Goal: Task Accomplishment & Management: Complete application form

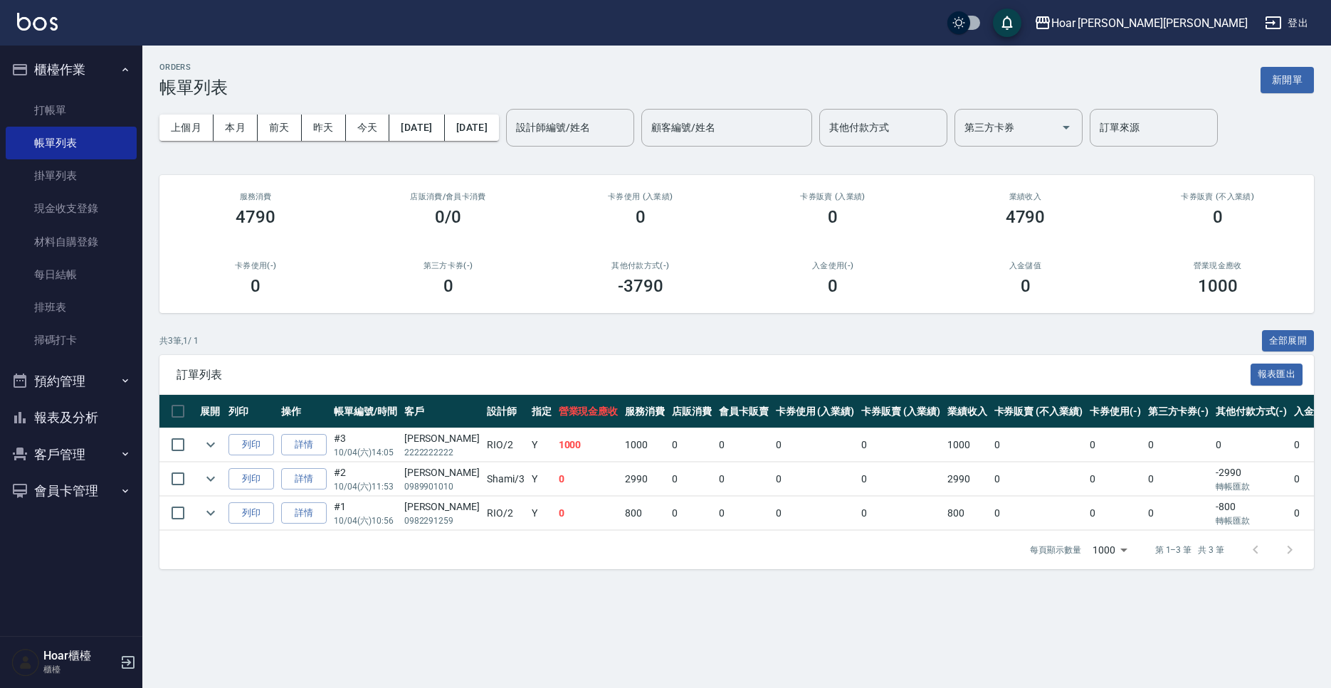
drag, startPoint x: 41, startPoint y: 98, endPoint x: 183, endPoint y: 123, distance: 144.5
click at [42, 98] on link "打帳單" at bounding box center [71, 110] width 131 height 33
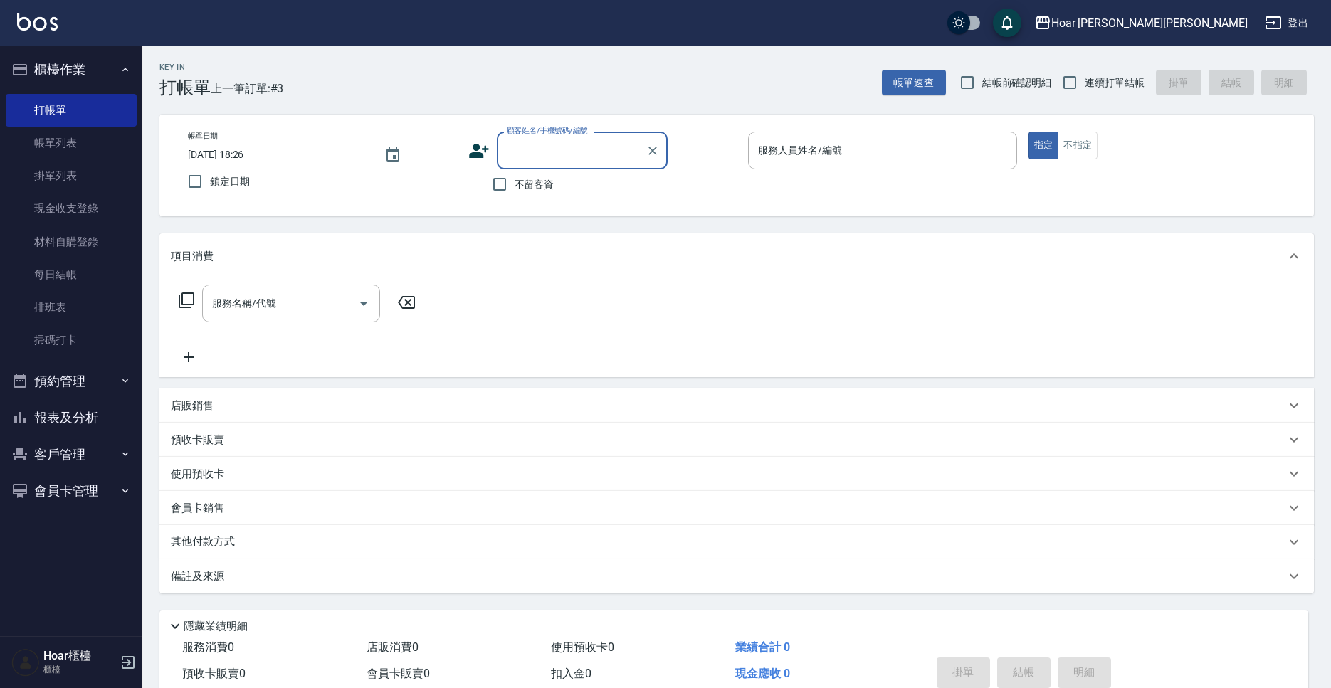
click at [602, 164] on div "顧客姓名/手機號碼/編號" at bounding box center [582, 151] width 171 height 38
click at [580, 191] on li "[PERSON_NAME]/0966650227/" at bounding box center [582, 186] width 171 height 23
type input "[PERSON_NAME]/0966650227/"
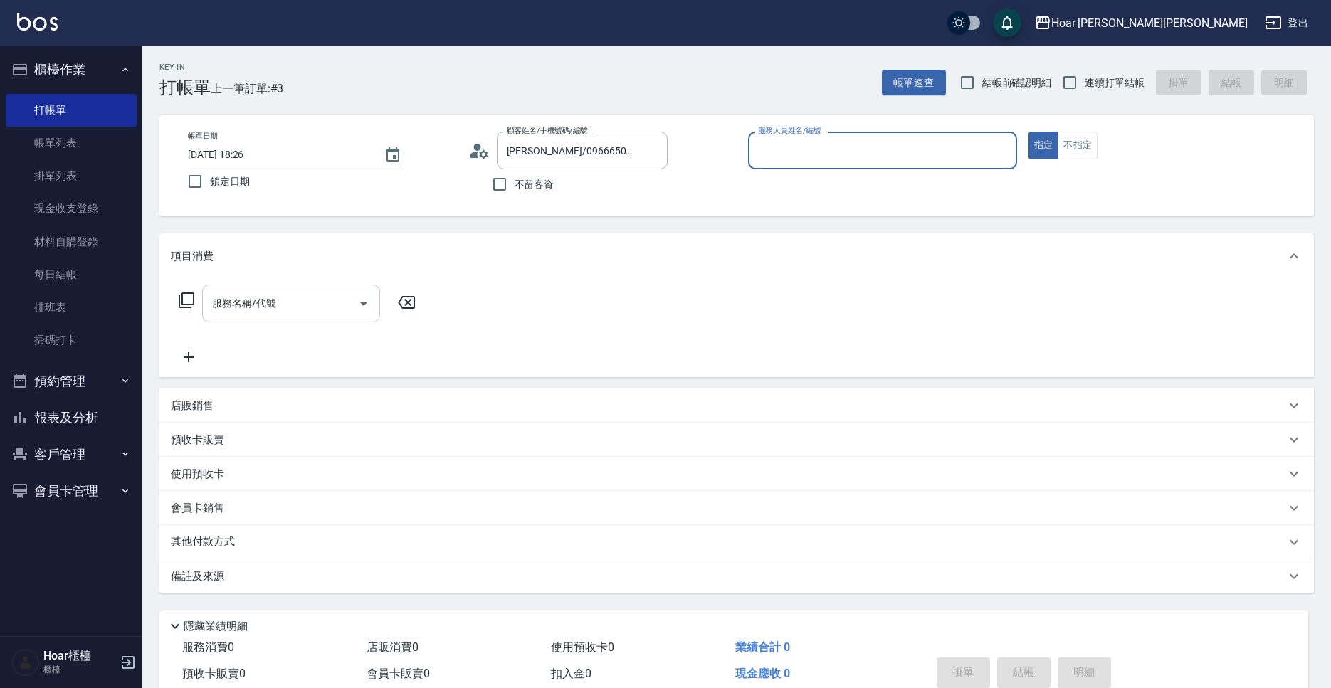
type input "[PERSON_NAME]-1"
click at [308, 310] on input "服務名稱/代號" at bounding box center [281, 303] width 144 height 25
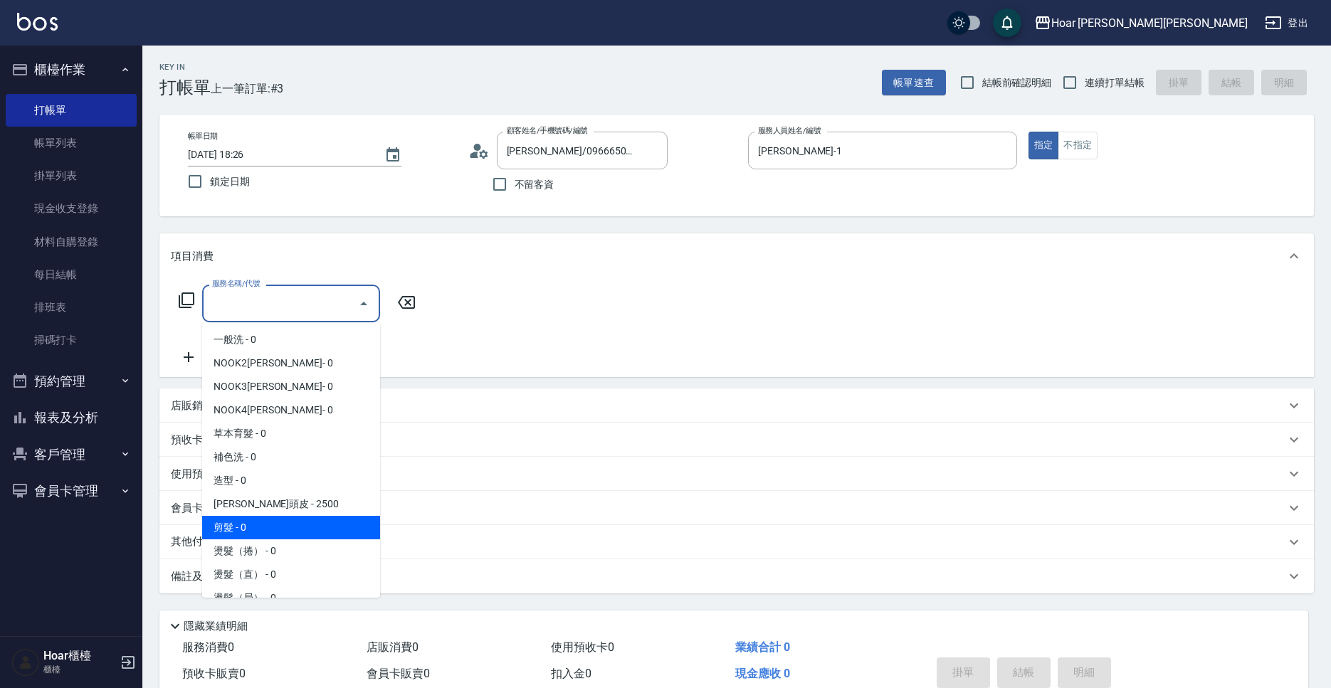
drag, startPoint x: 241, startPoint y: 519, endPoint x: 236, endPoint y: 466, distance: 53.7
click at [241, 519] on span "剪髮 - 0" at bounding box center [291, 527] width 178 height 23
type input "剪髮(201)"
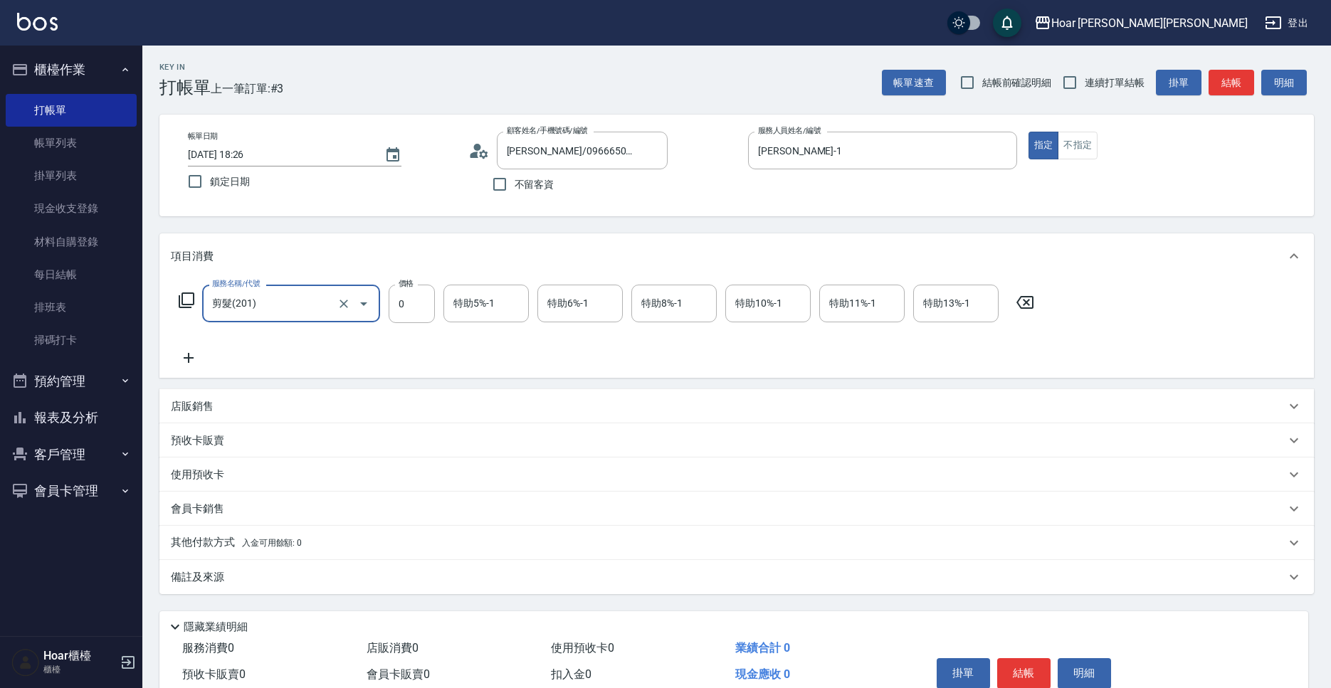
click at [186, 362] on icon at bounding box center [189, 358] width 36 height 17
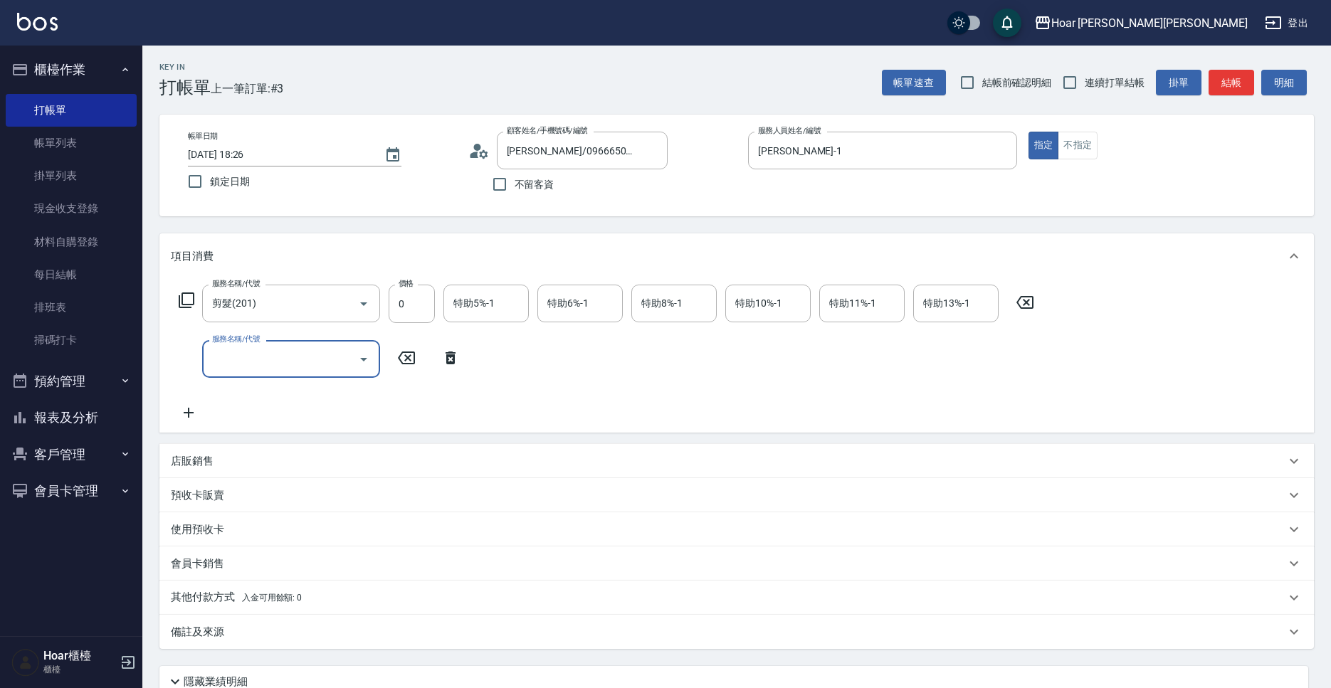
drag, startPoint x: 232, startPoint y: 368, endPoint x: 248, endPoint y: 369, distance: 16.4
click at [231, 368] on input "服務名稱/代號" at bounding box center [281, 359] width 144 height 25
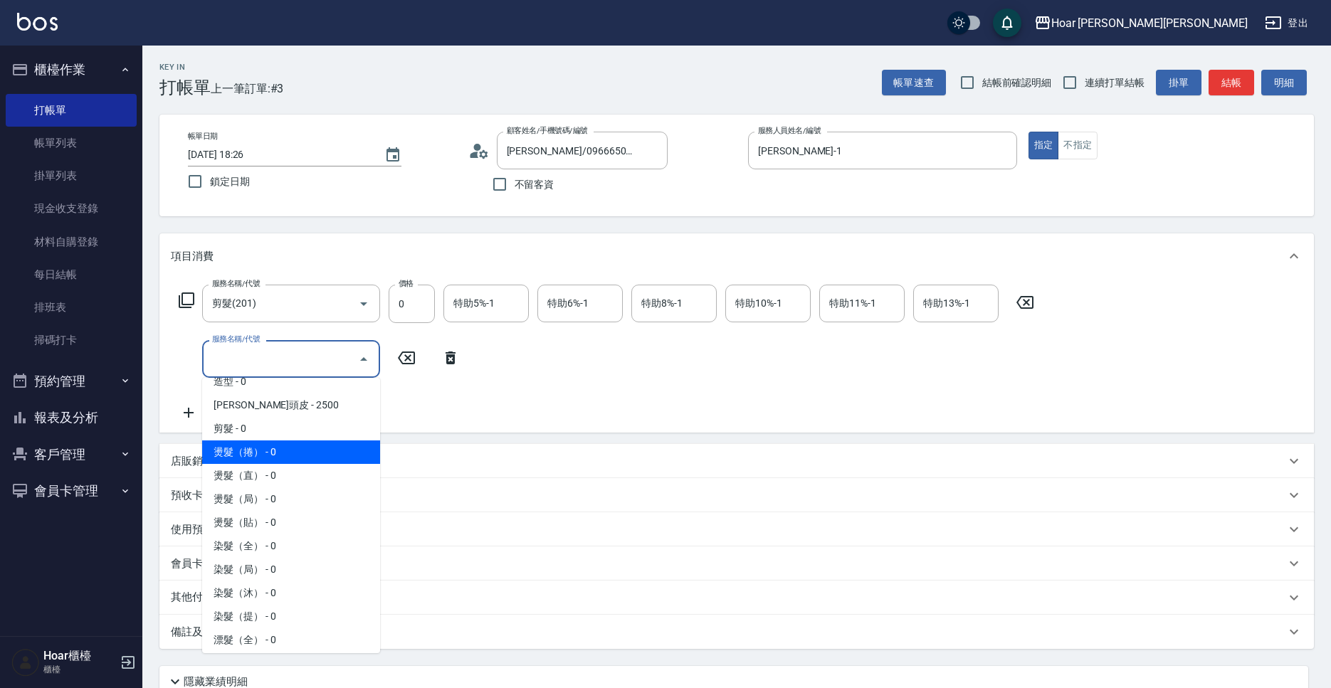
scroll to position [149, 0]
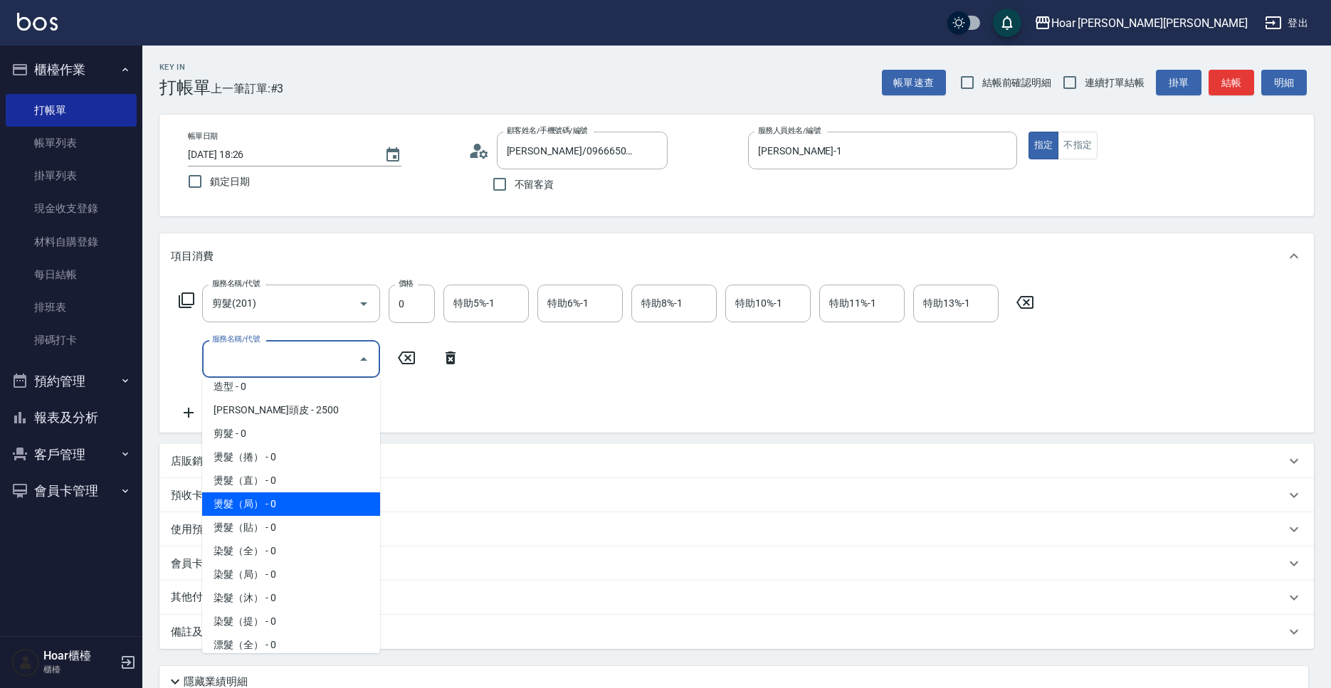
click at [266, 500] on span "燙髮（局） - 0" at bounding box center [291, 504] width 178 height 23
type input "燙髮（局）(303)"
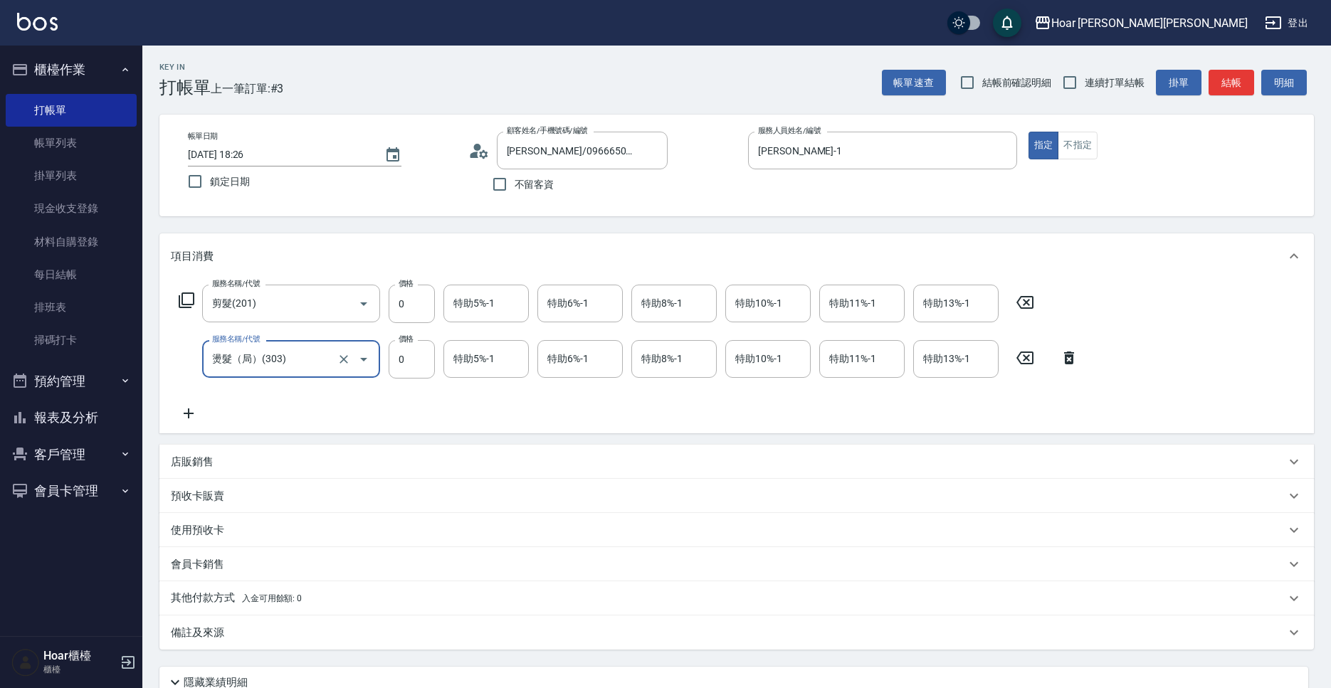
click at [191, 415] on icon at bounding box center [189, 413] width 36 height 17
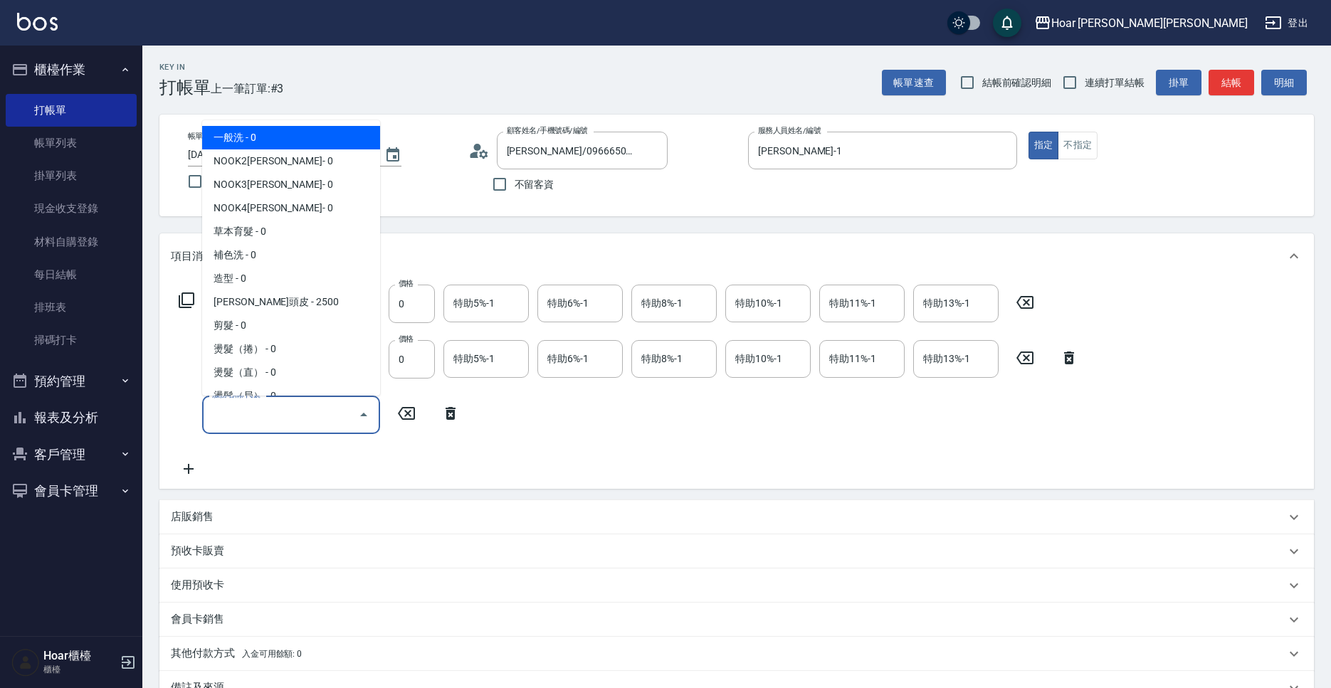
click at [233, 419] on input "服務名稱/代號" at bounding box center [281, 414] width 144 height 25
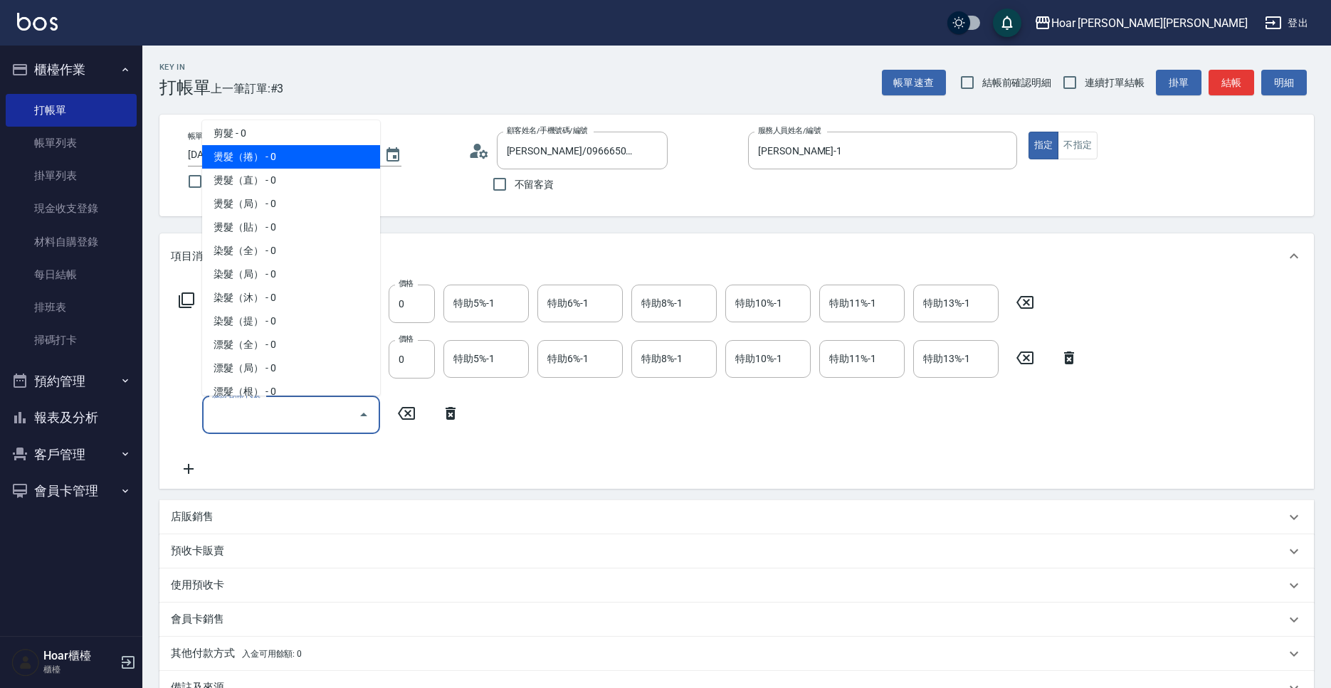
scroll to position [194, 0]
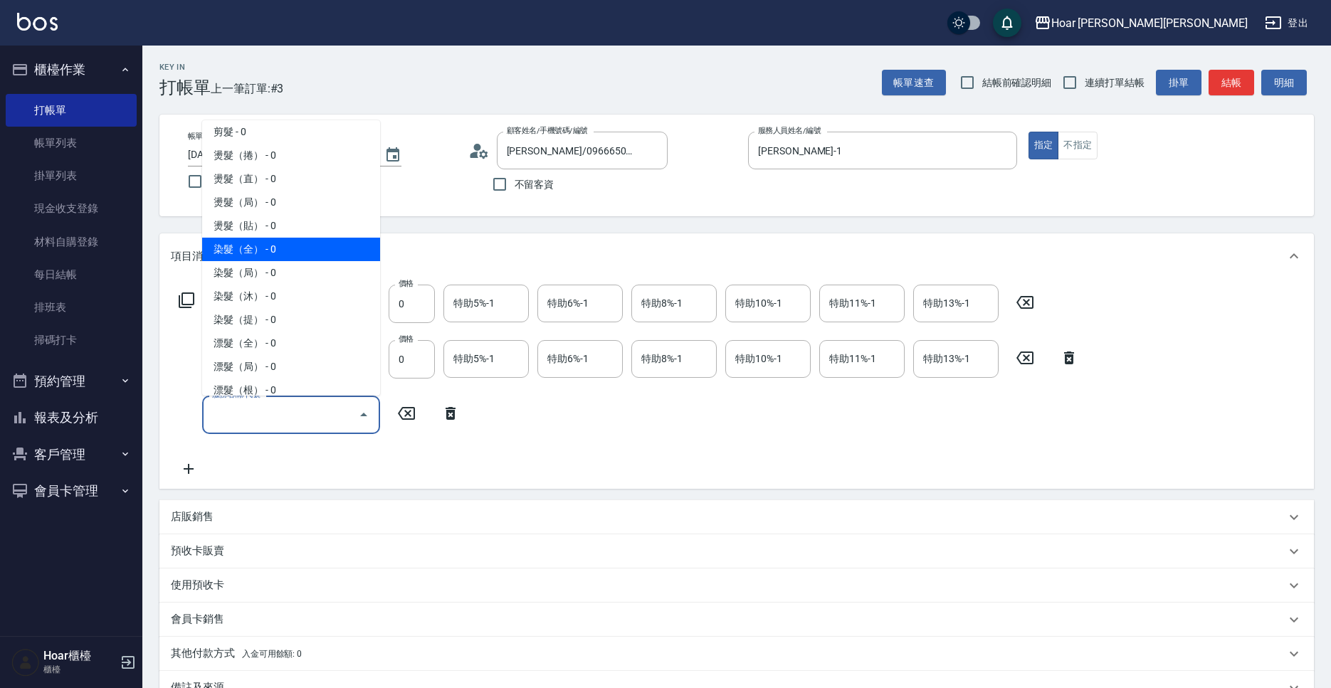
click at [269, 246] on span "染髮（全） - 0" at bounding box center [291, 249] width 178 height 23
type input "染髮（全）(401)"
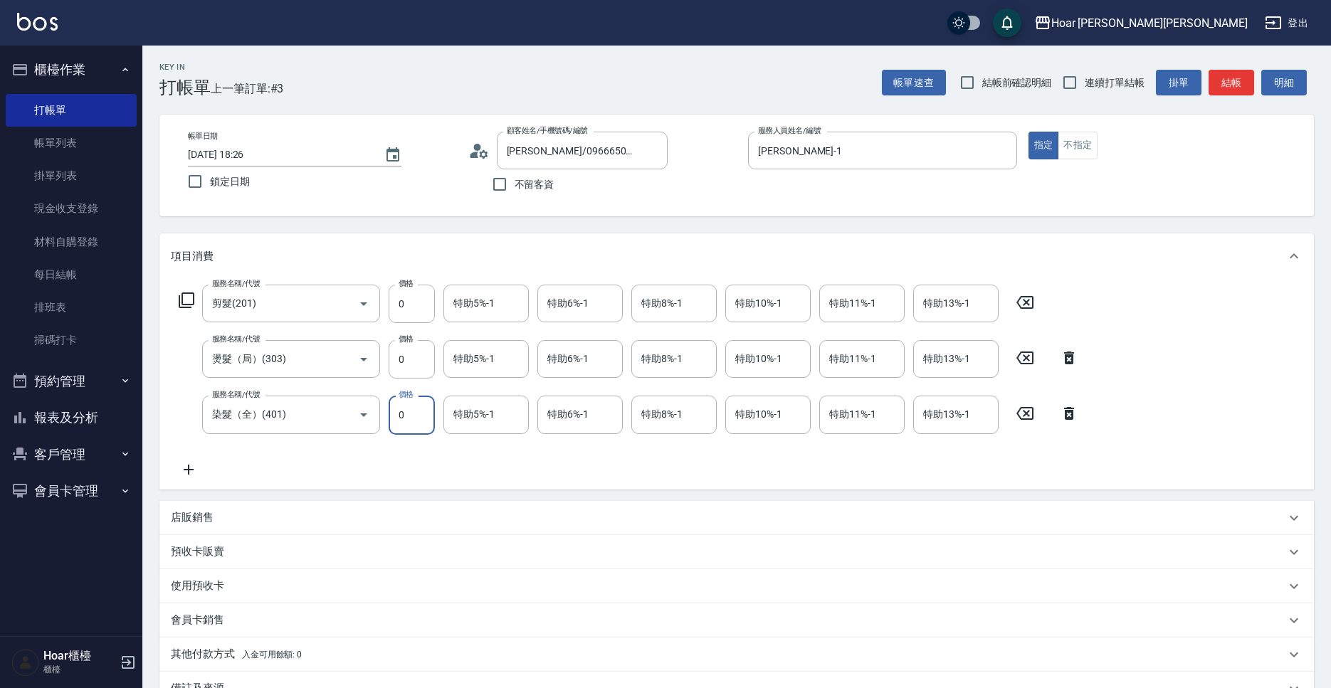
click at [416, 426] on input "0" at bounding box center [412, 415] width 46 height 38
type input "2600"
click at [414, 362] on input "0" at bounding box center [412, 359] width 46 height 38
type input "1500"
click at [419, 311] on input "0" at bounding box center [412, 304] width 46 height 38
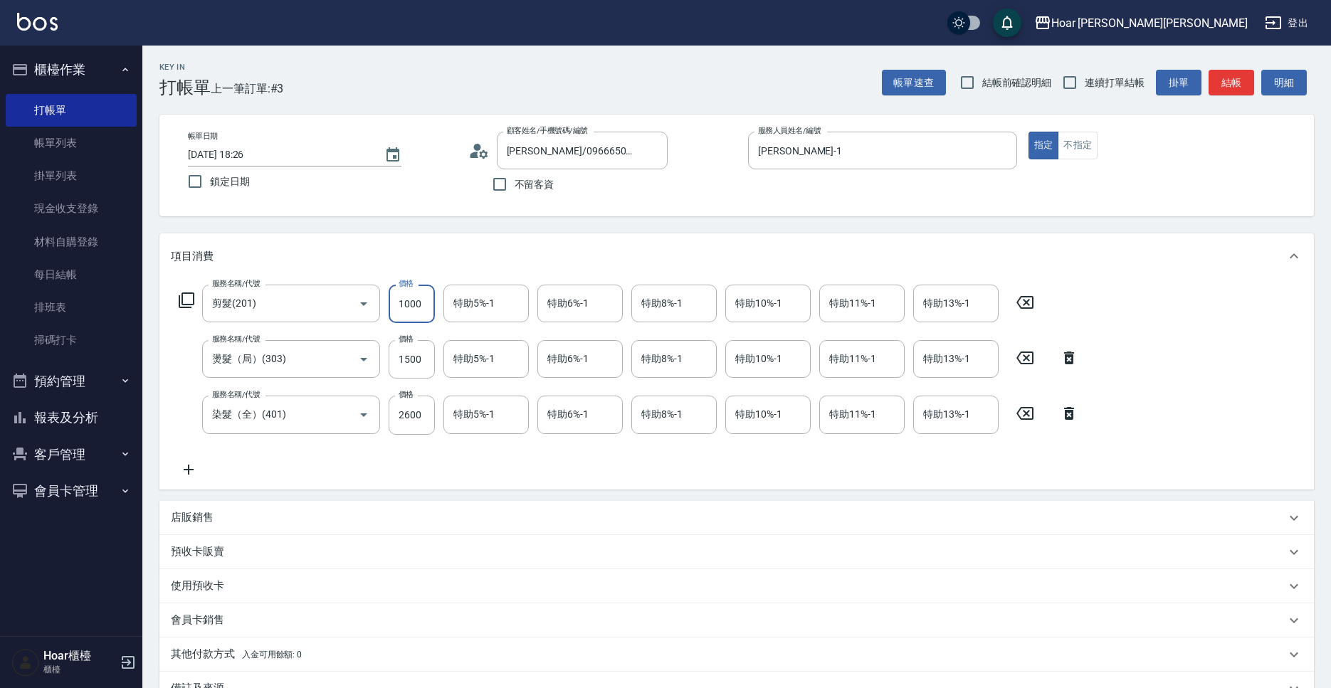
type input "1000"
click at [466, 476] on div "服務名稱/代號 剪髮(201) 服務名稱/代號 價格 1000 價格 特助5%-1 特助5%-1 特助6%-1 特助6%-1 特助8%-1 特助8%-1 特助…" at bounding box center [629, 381] width 916 height 193
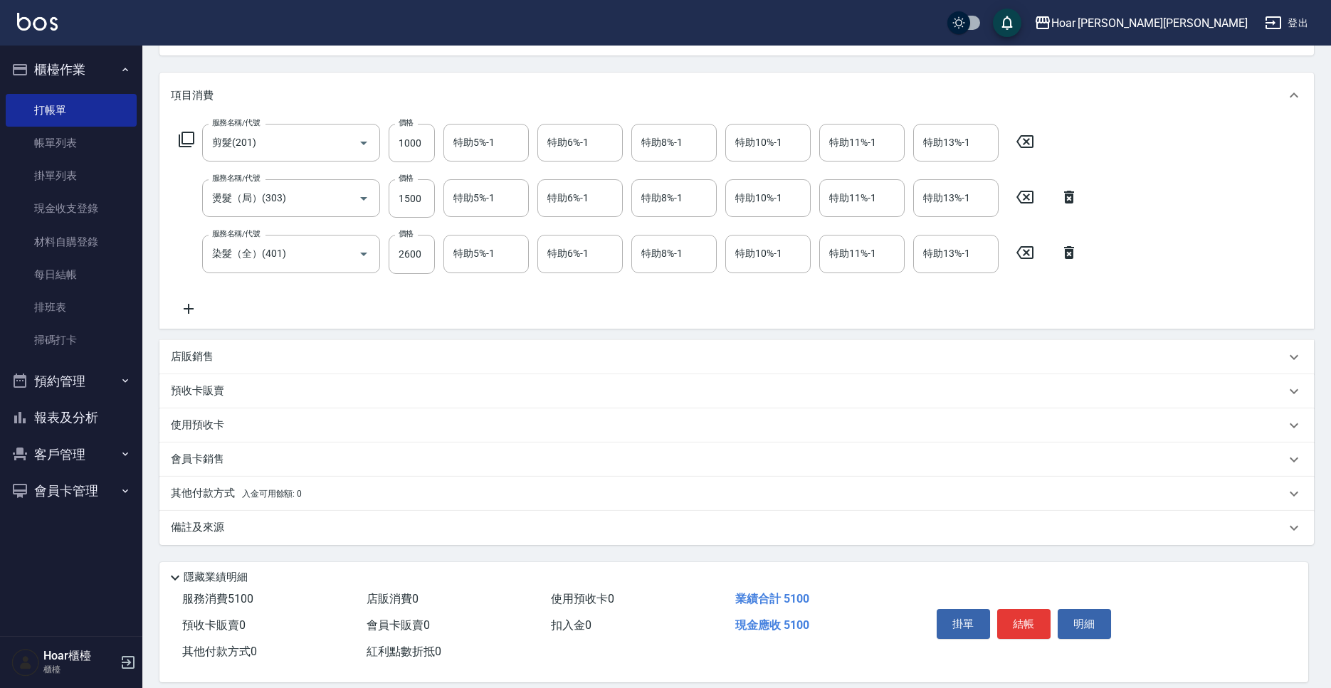
scroll to position [167, 0]
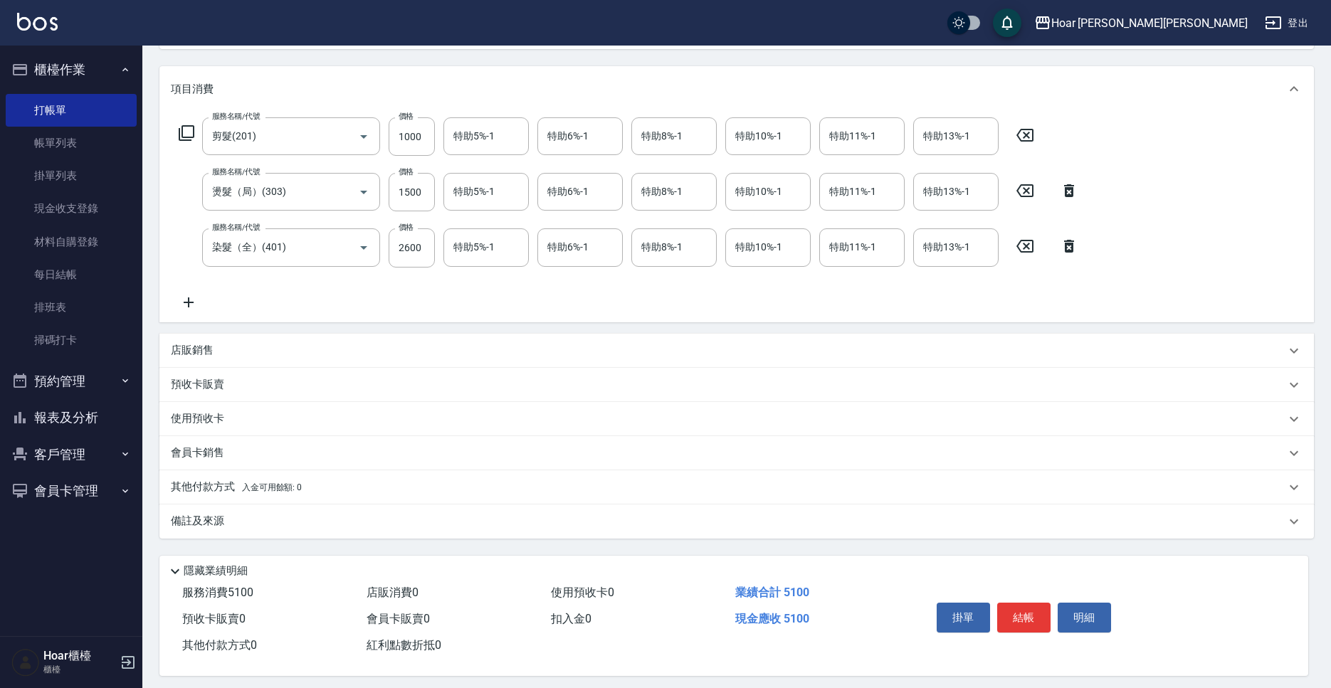
click at [198, 300] on icon at bounding box center [189, 302] width 36 height 17
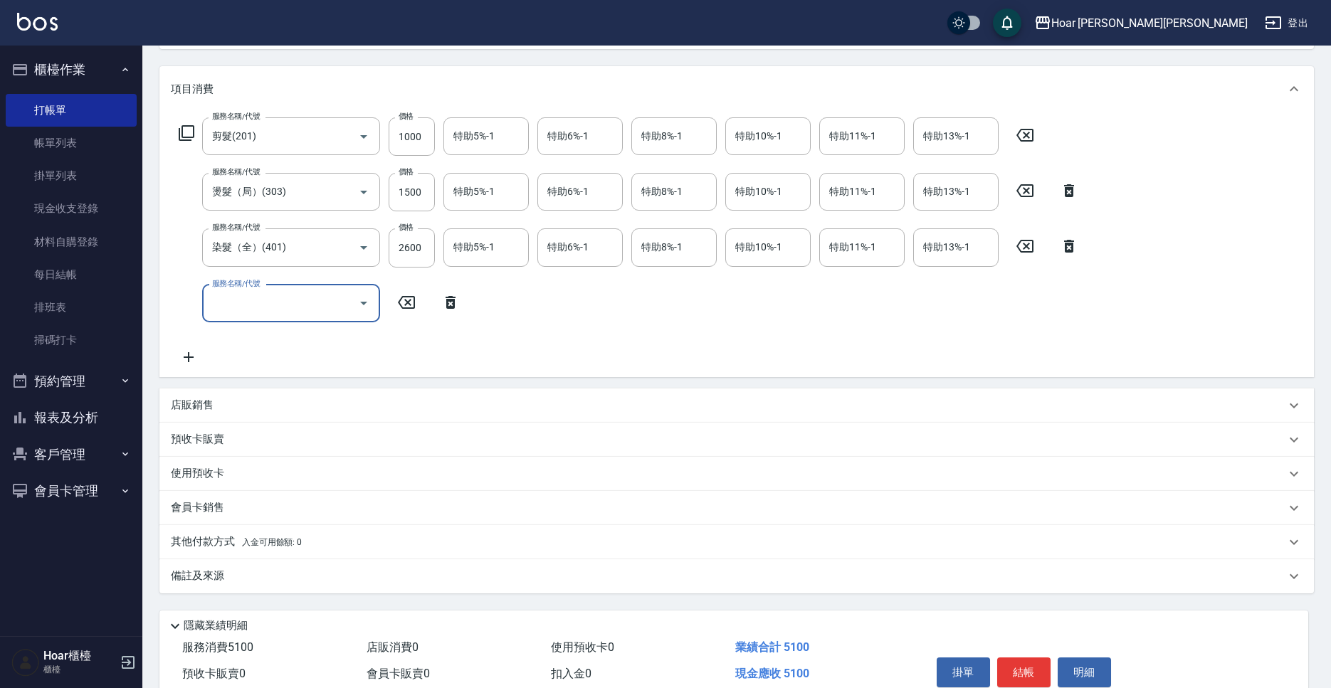
click at [275, 320] on div "服務名稱/代號" at bounding box center [291, 304] width 178 height 38
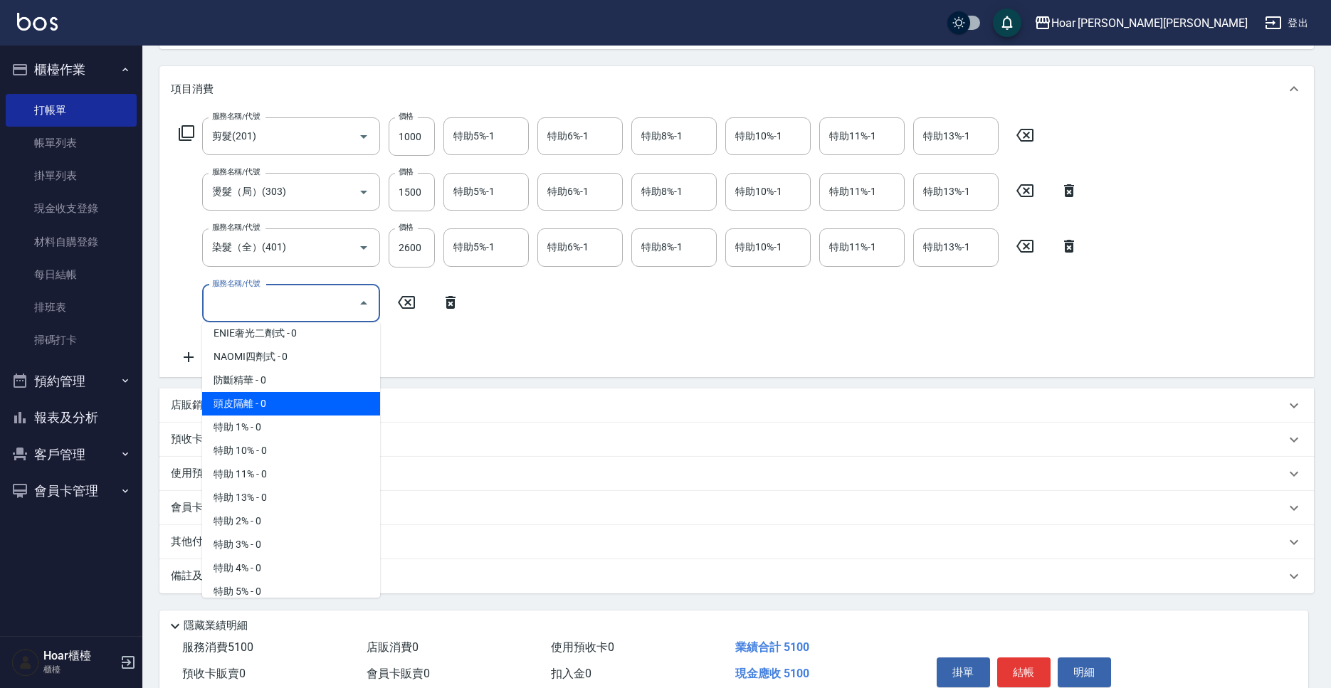
scroll to position [710, 0]
drag, startPoint x: 280, startPoint y: 404, endPoint x: 327, endPoint y: 352, distance: 69.6
click at [280, 404] on span "頭皮隔離 - 0" at bounding box center [291, 405] width 178 height 23
type input "頭皮隔離(701)"
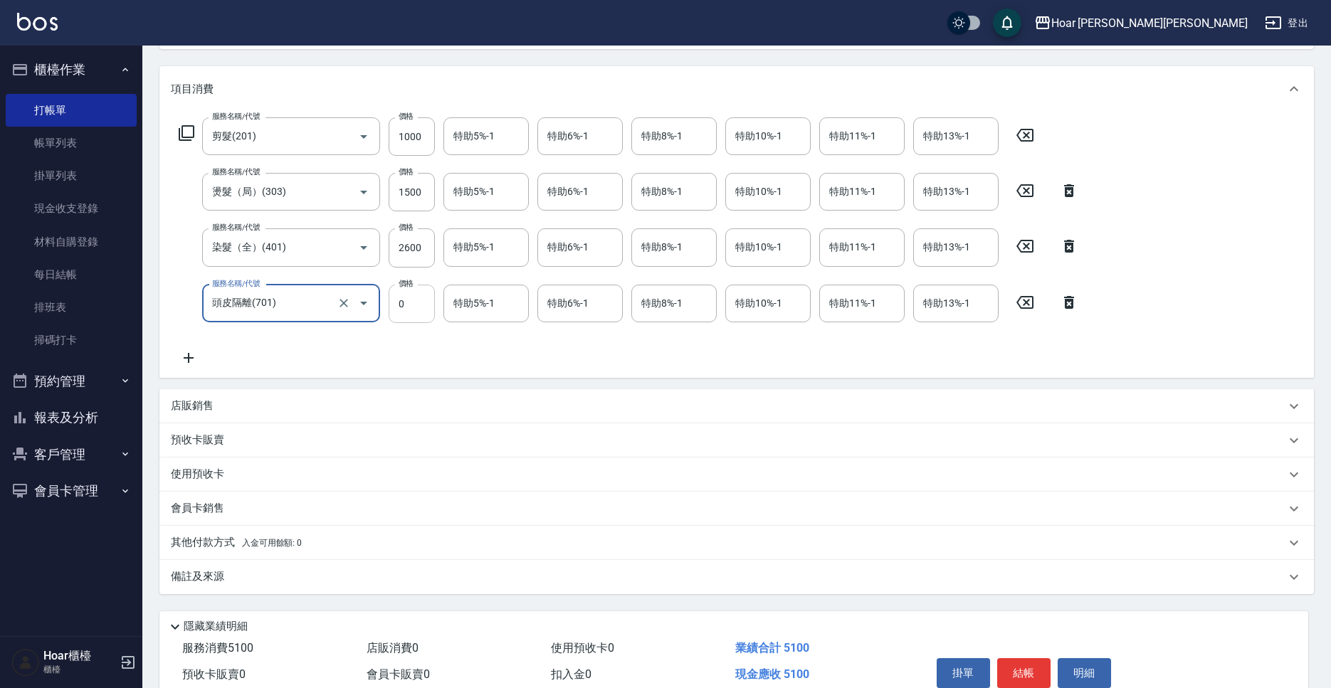
click at [406, 316] on input "0" at bounding box center [412, 304] width 46 height 38
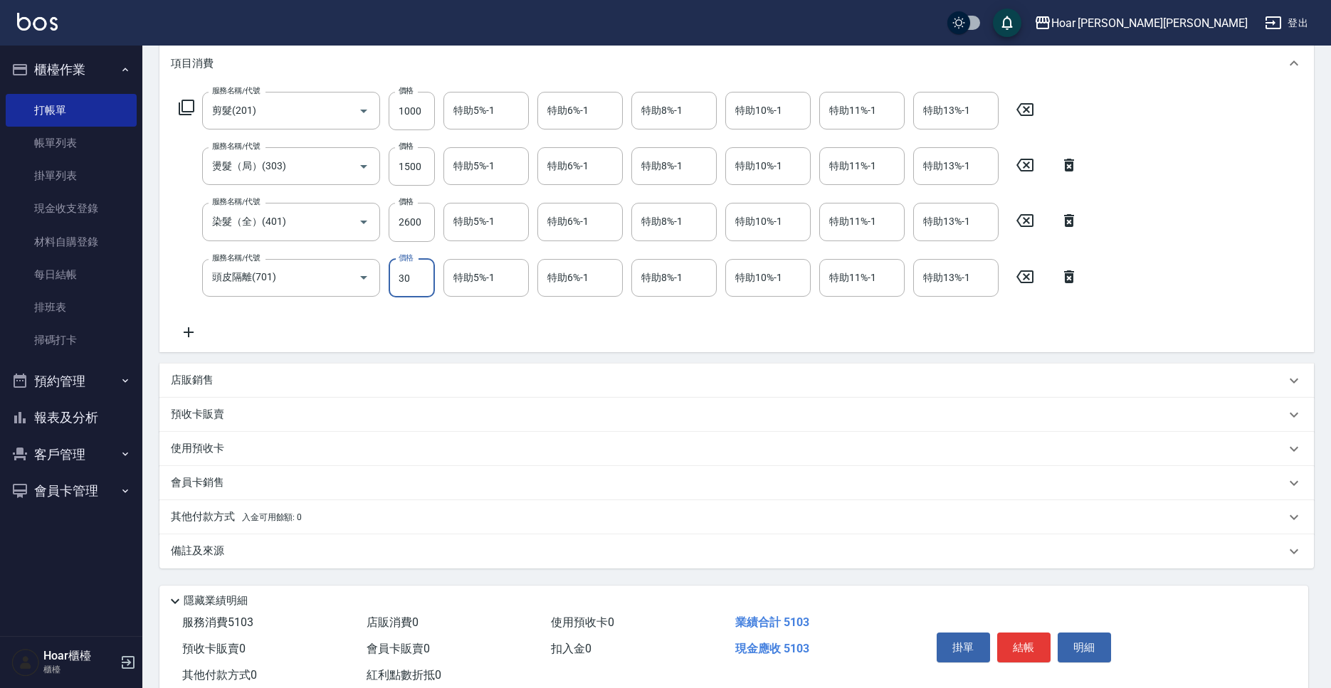
scroll to position [189, 0]
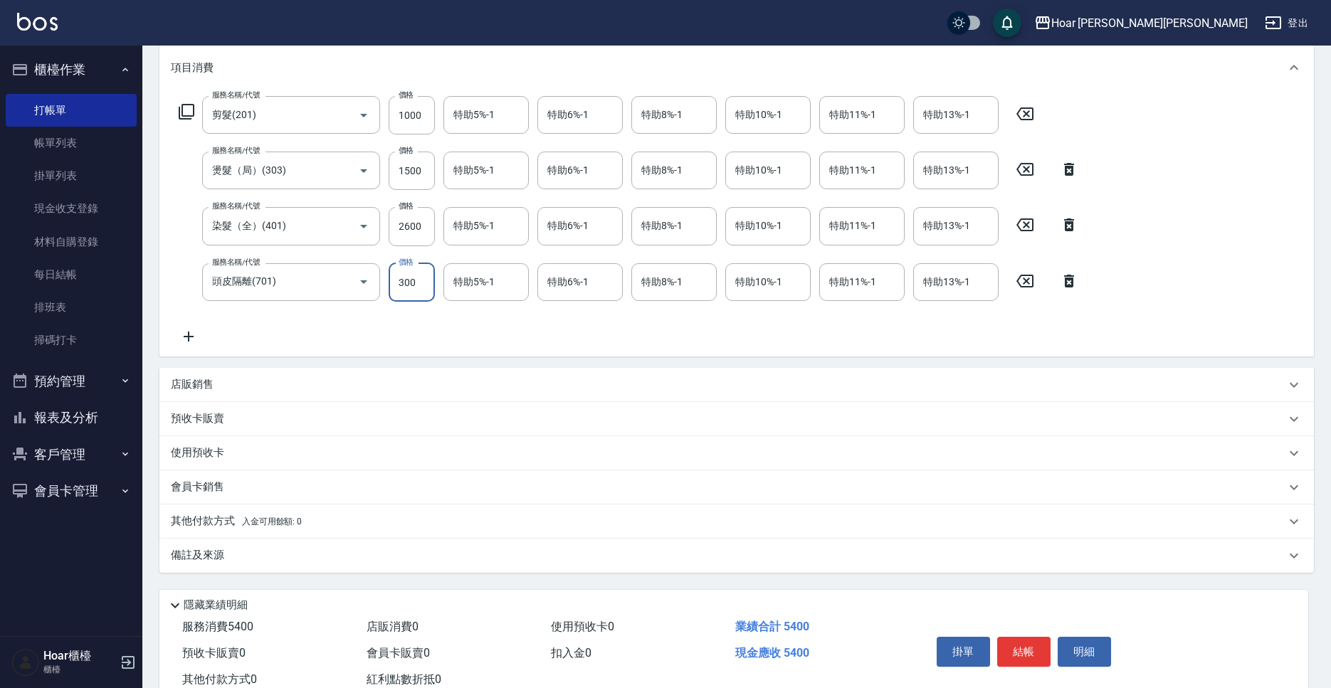
type input "300"
click at [437, 362] on div "項目消費 服務名稱/代號 剪髮(201) 服務名稱/代號 價格 1000 價格 特助5%-1 特助5%-1 特助6%-1 特助6%-1 特助8%-1 特助8%…" at bounding box center [736, 309] width 1155 height 528
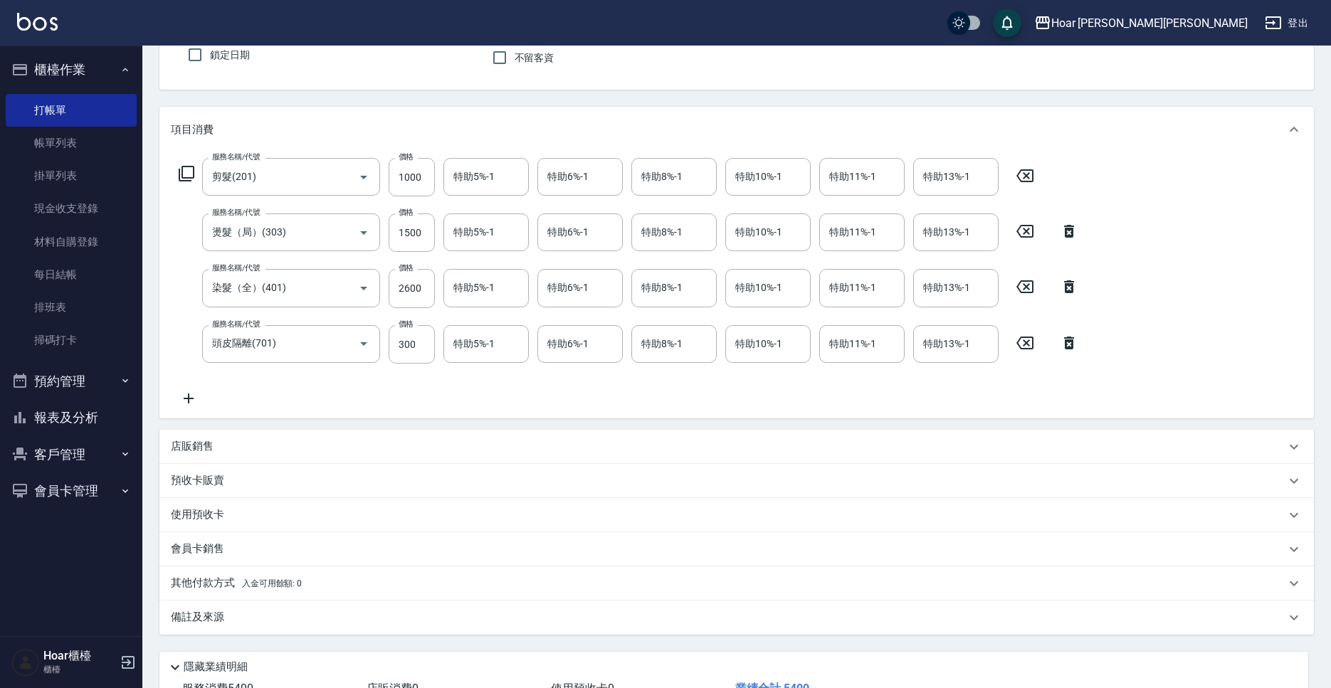
scroll to position [234, 0]
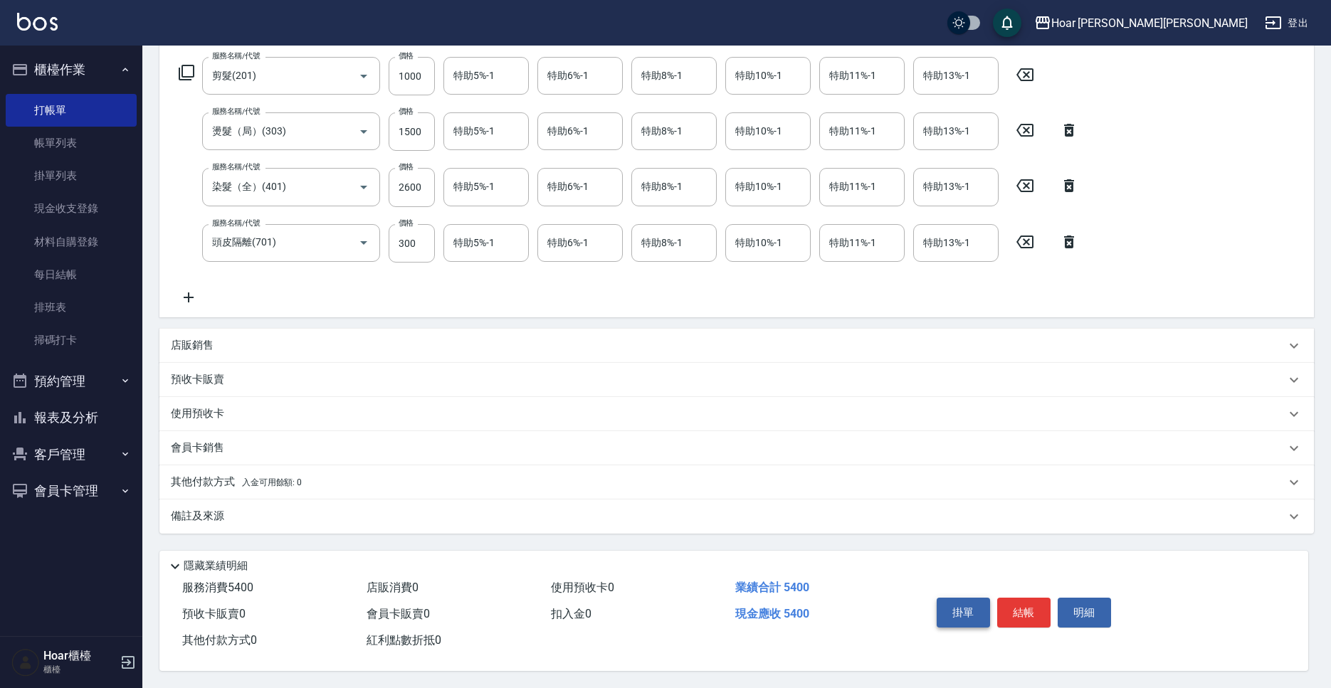
click at [966, 616] on button "掛單" at bounding box center [963, 613] width 53 height 30
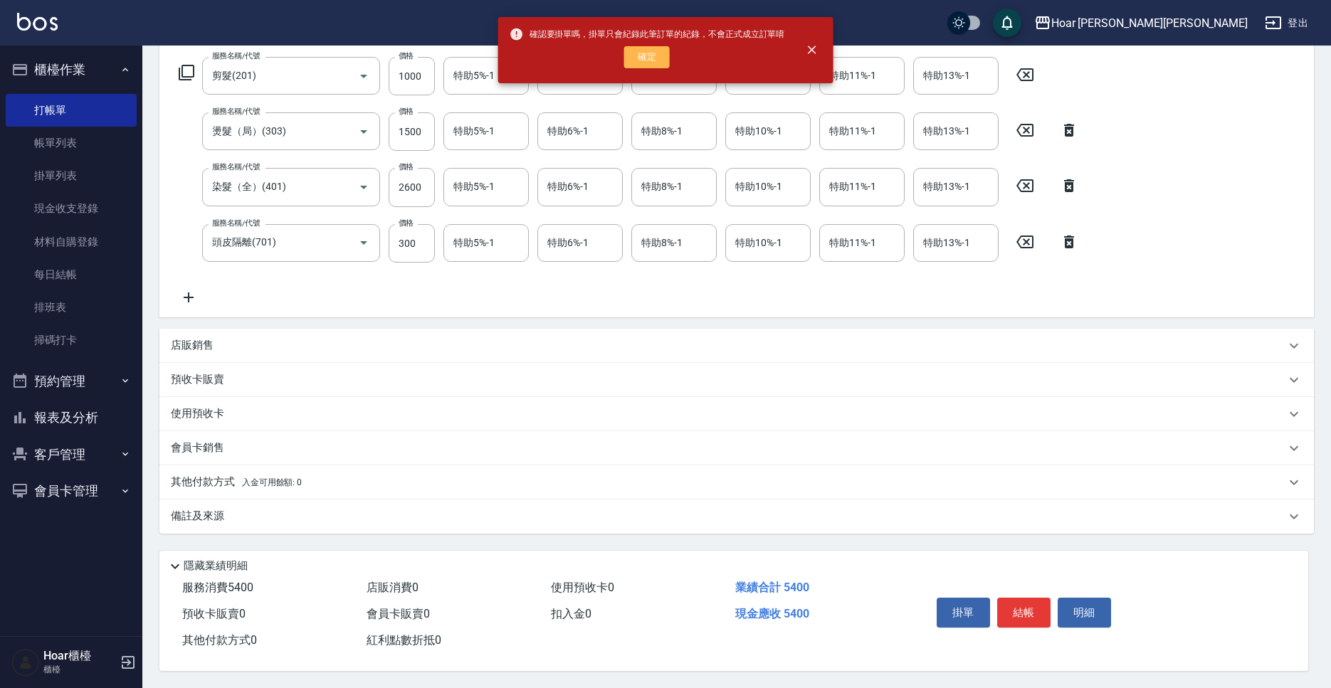
drag, startPoint x: 655, startPoint y: 63, endPoint x: 664, endPoint y: 152, distance: 88.8
click at [655, 63] on button "確定" at bounding box center [647, 57] width 46 height 22
